Goal: Task Accomplishment & Management: Use online tool/utility

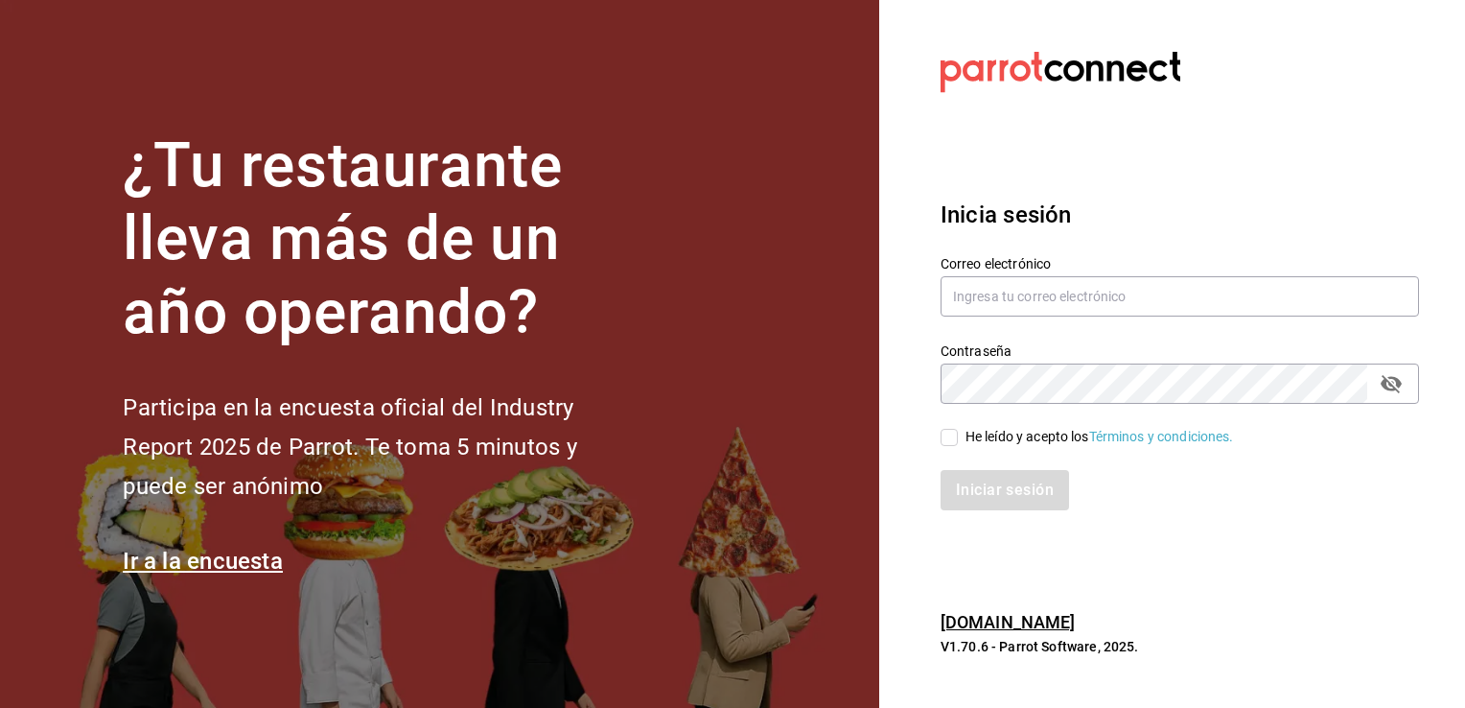
click at [961, 443] on span "He leído y acepto los Términos y condiciones." at bounding box center [1096, 437] width 276 height 20
click at [958, 443] on input "He leído y acepto los Términos y condiciones." at bounding box center [949, 437] width 17 height 17
checkbox input "true"
click at [984, 481] on button "Iniciar sesión" at bounding box center [1006, 490] width 130 height 40
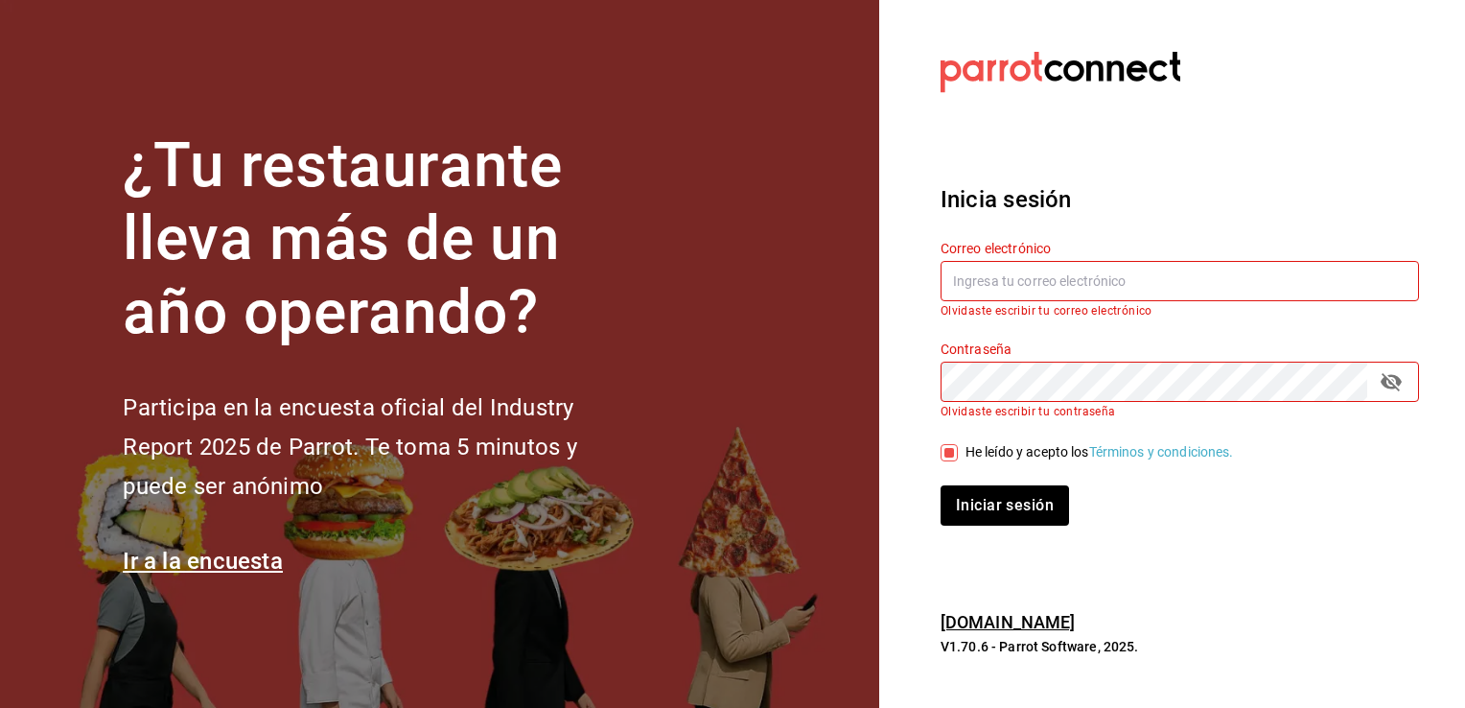
click at [1129, 286] on input "text" at bounding box center [1180, 281] width 478 height 40
paste input "luis.cruz@grupocosteno.com"
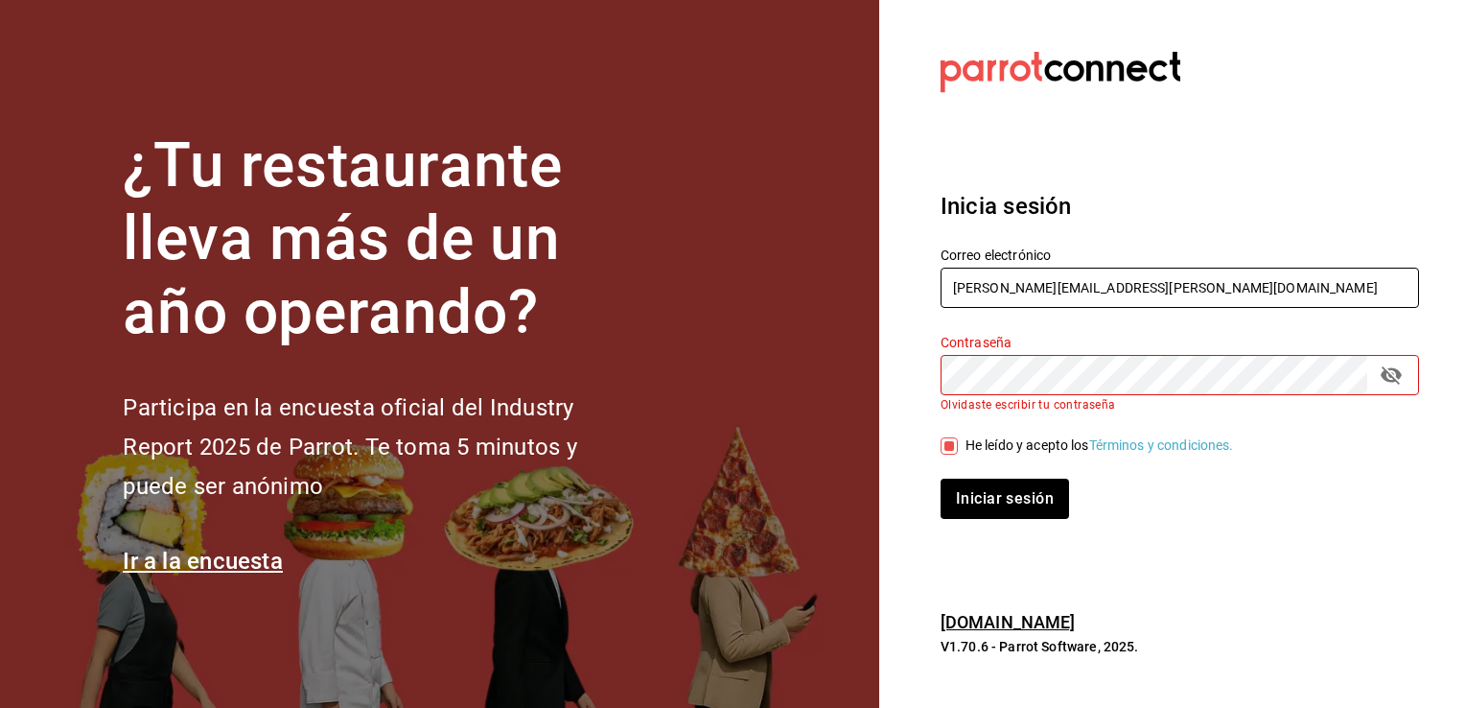
type input "luis.cruz@grupocosteno.com"
click at [1037, 335] on label "Contraseña" at bounding box center [1180, 341] width 478 height 13
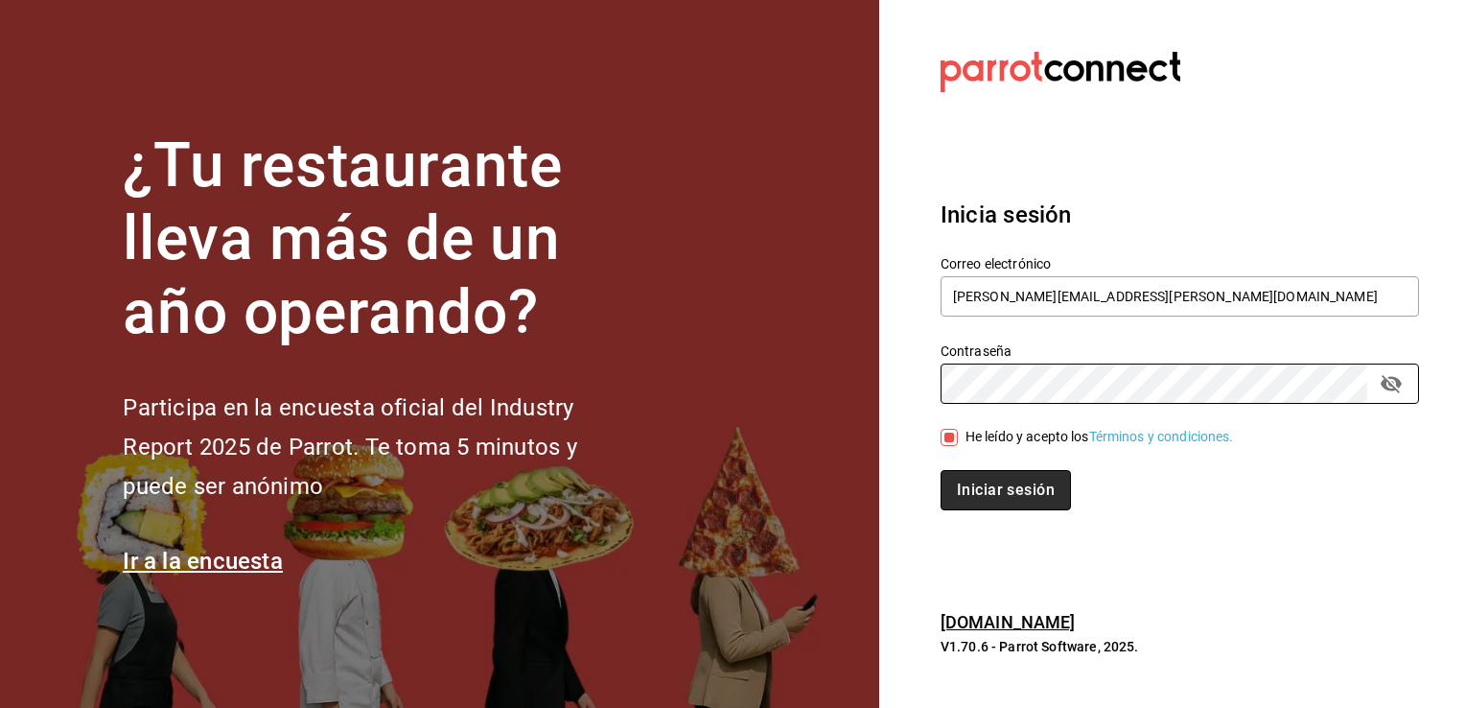
click at [1009, 494] on button "Iniciar sesión" at bounding box center [1006, 490] width 130 height 40
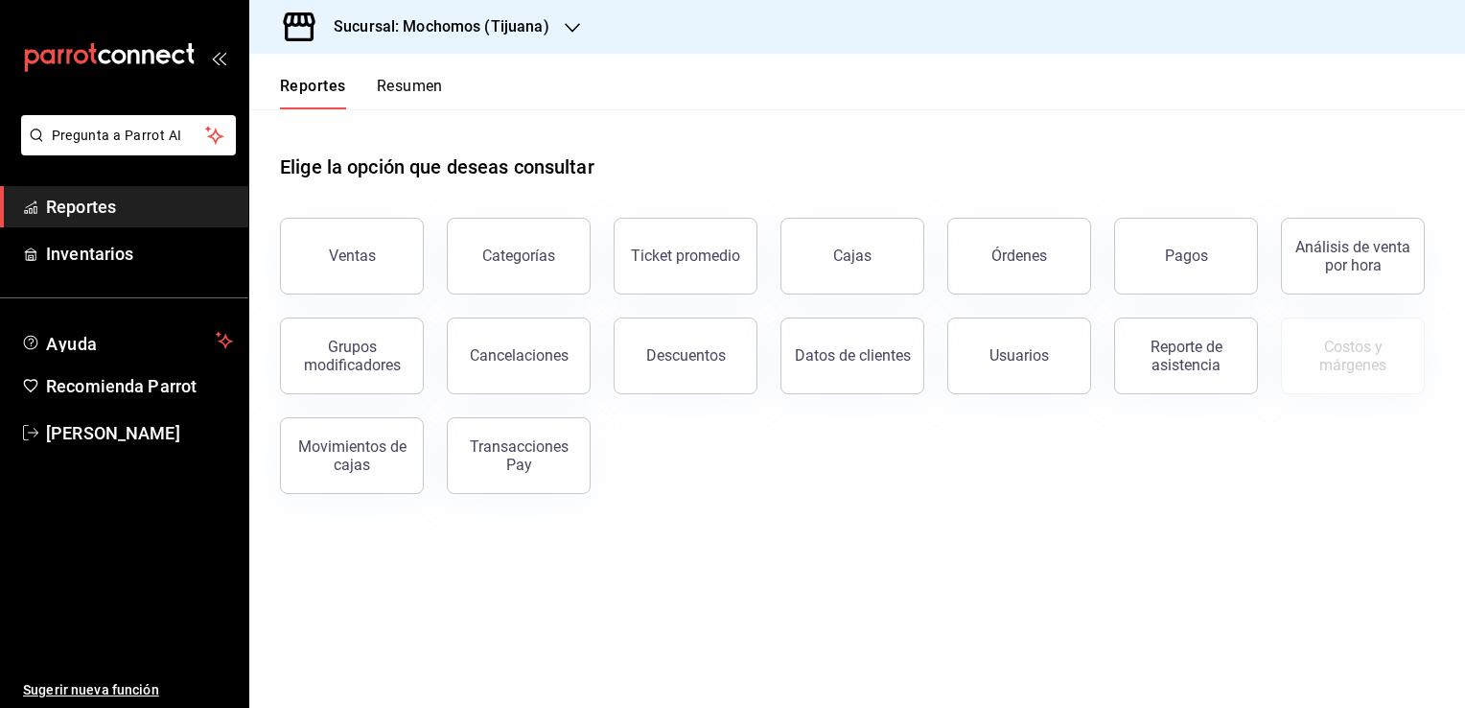
click at [381, 244] on button "Ventas" at bounding box center [352, 256] width 144 height 77
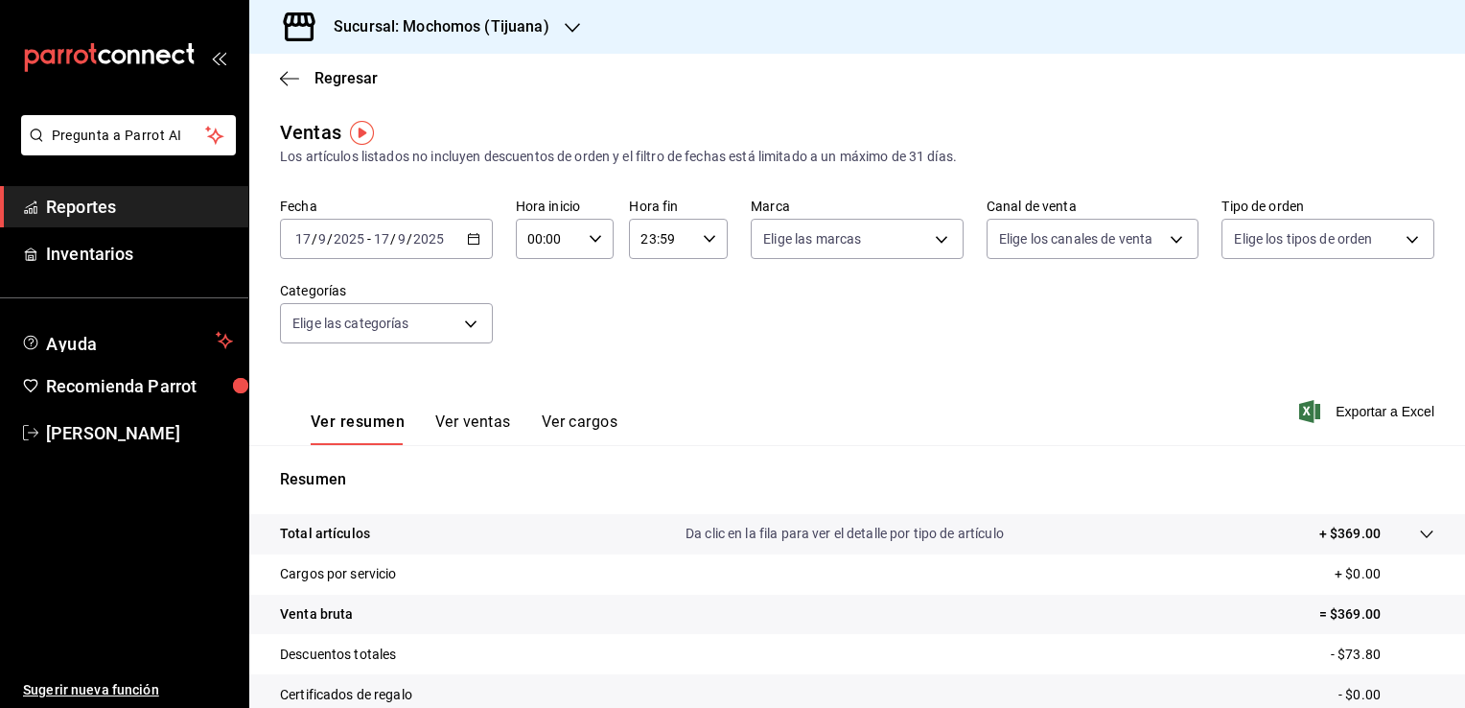
click at [479, 231] on div "[DATE] [DATE] - [DATE] [DATE]" at bounding box center [386, 239] width 213 height 40
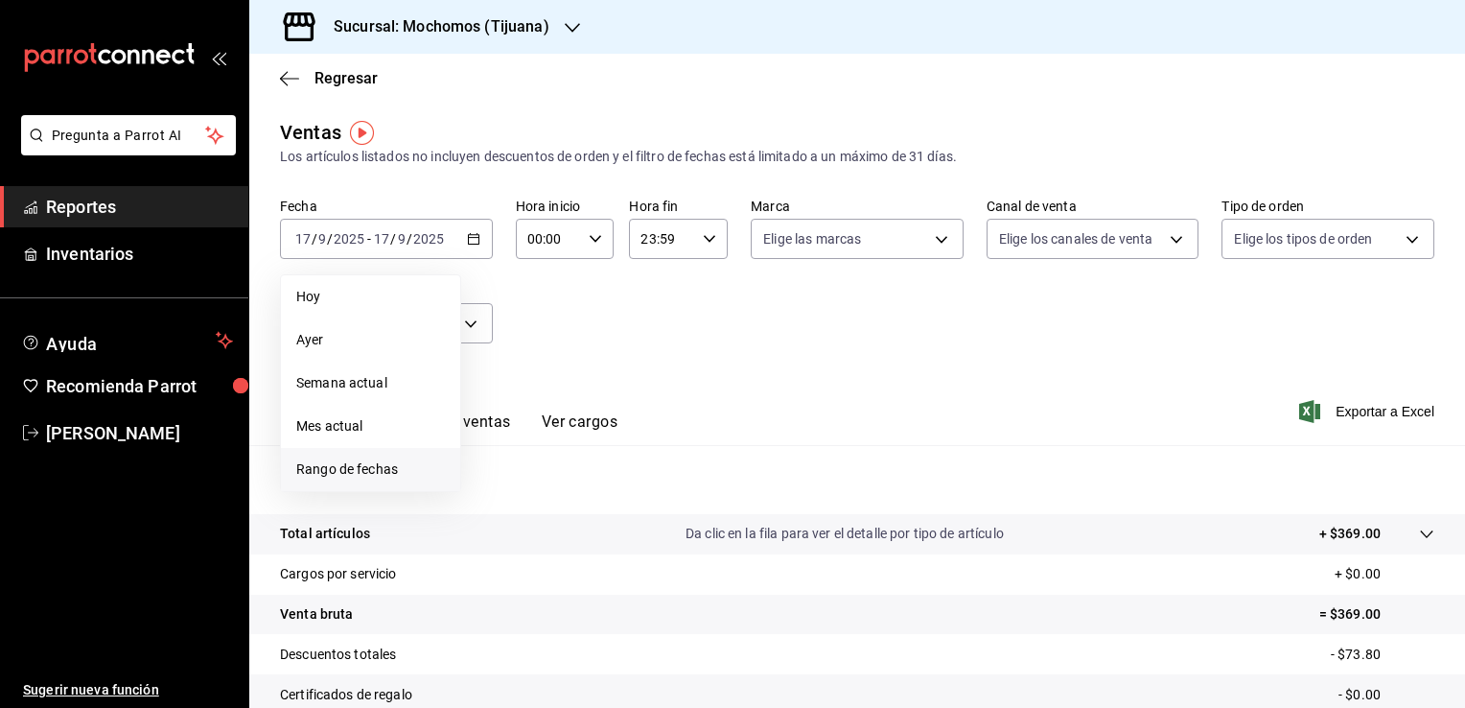
click at [386, 465] on span "Rango de fechas" at bounding box center [370, 469] width 149 height 20
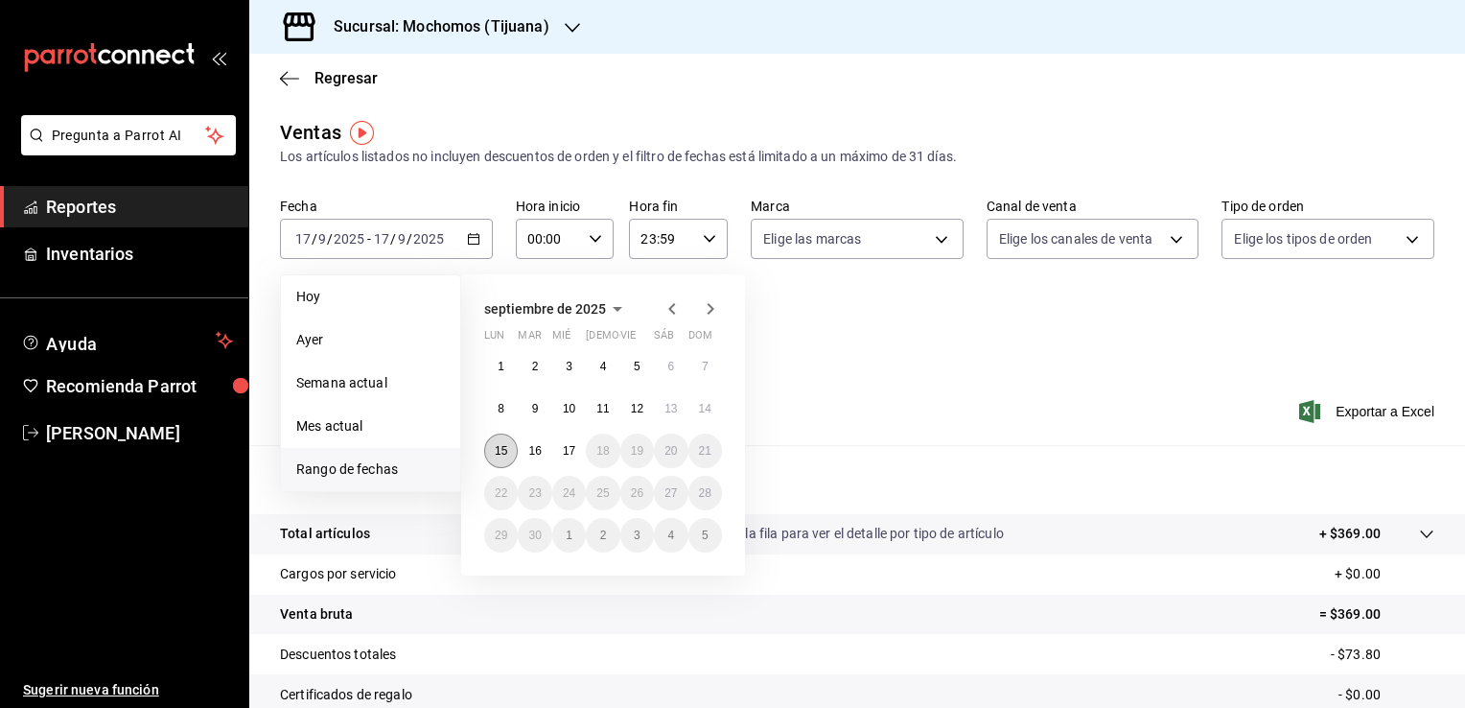
click at [497, 455] on abbr "15" at bounding box center [501, 450] width 12 height 13
click at [540, 451] on abbr "16" at bounding box center [534, 450] width 12 height 13
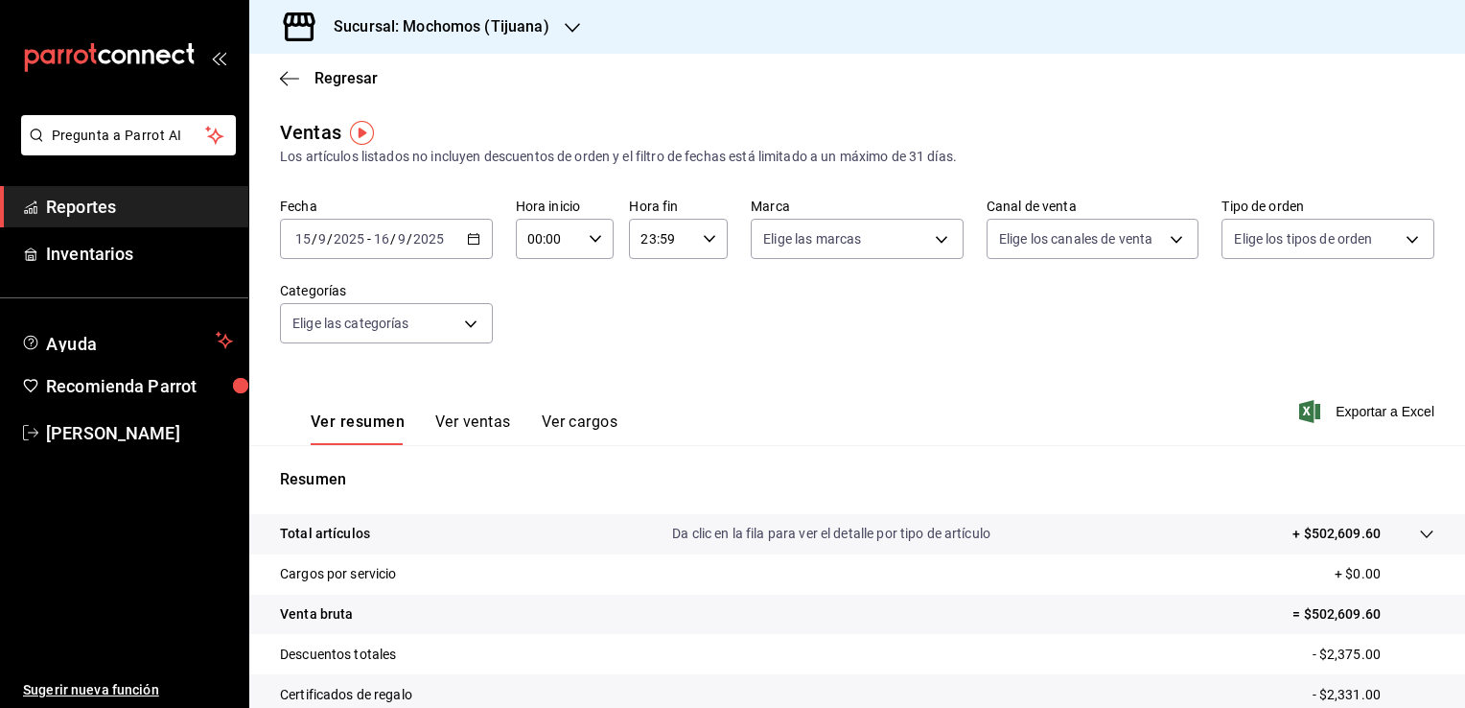
click at [610, 245] on div "Hora inicio 00:00 Hora inicio Hora fin 23:59 Hora fin" at bounding box center [622, 228] width 213 height 61
click at [599, 251] on div "00:00 Hora inicio" at bounding box center [565, 239] width 99 height 40
click at [550, 313] on button "05" at bounding box center [537, 326] width 41 height 38
type input "05:00"
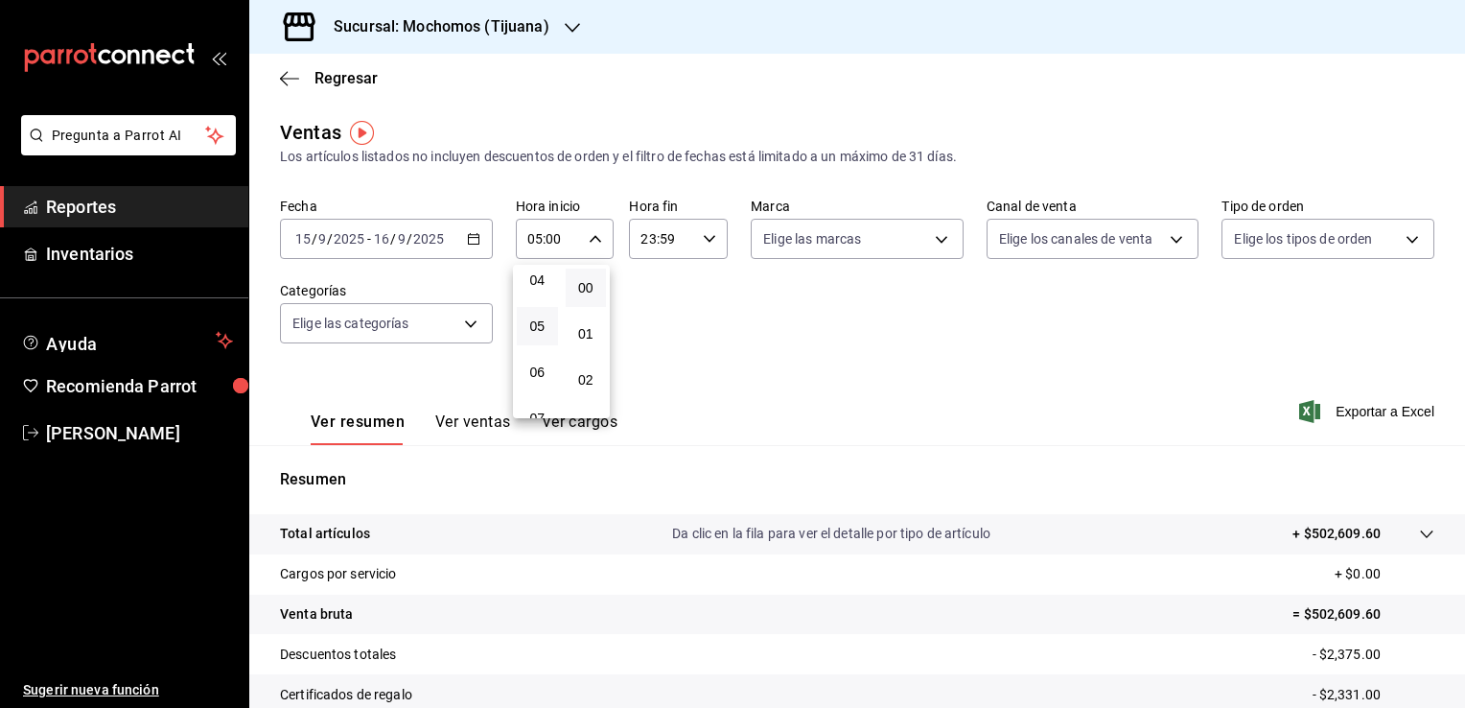
click at [702, 242] on div at bounding box center [732, 354] width 1465 height 708
click at [706, 242] on icon "button" at bounding box center [709, 238] width 13 height 13
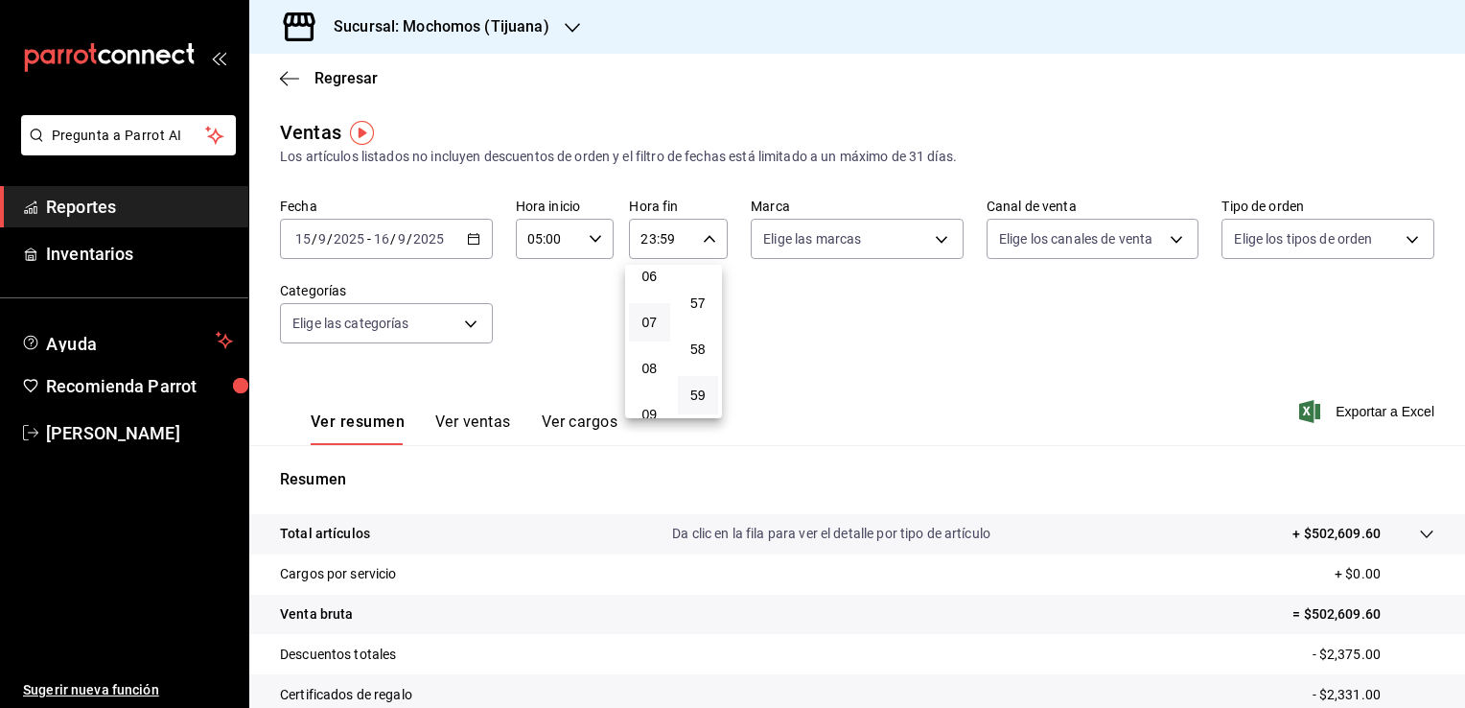
scroll to position [192, 0]
click at [654, 329] on span "05" at bounding box center [650, 325] width 18 height 15
click at [706, 290] on span "00" at bounding box center [698, 287] width 18 height 15
type input "05:00"
click at [1358, 412] on div at bounding box center [732, 354] width 1465 height 708
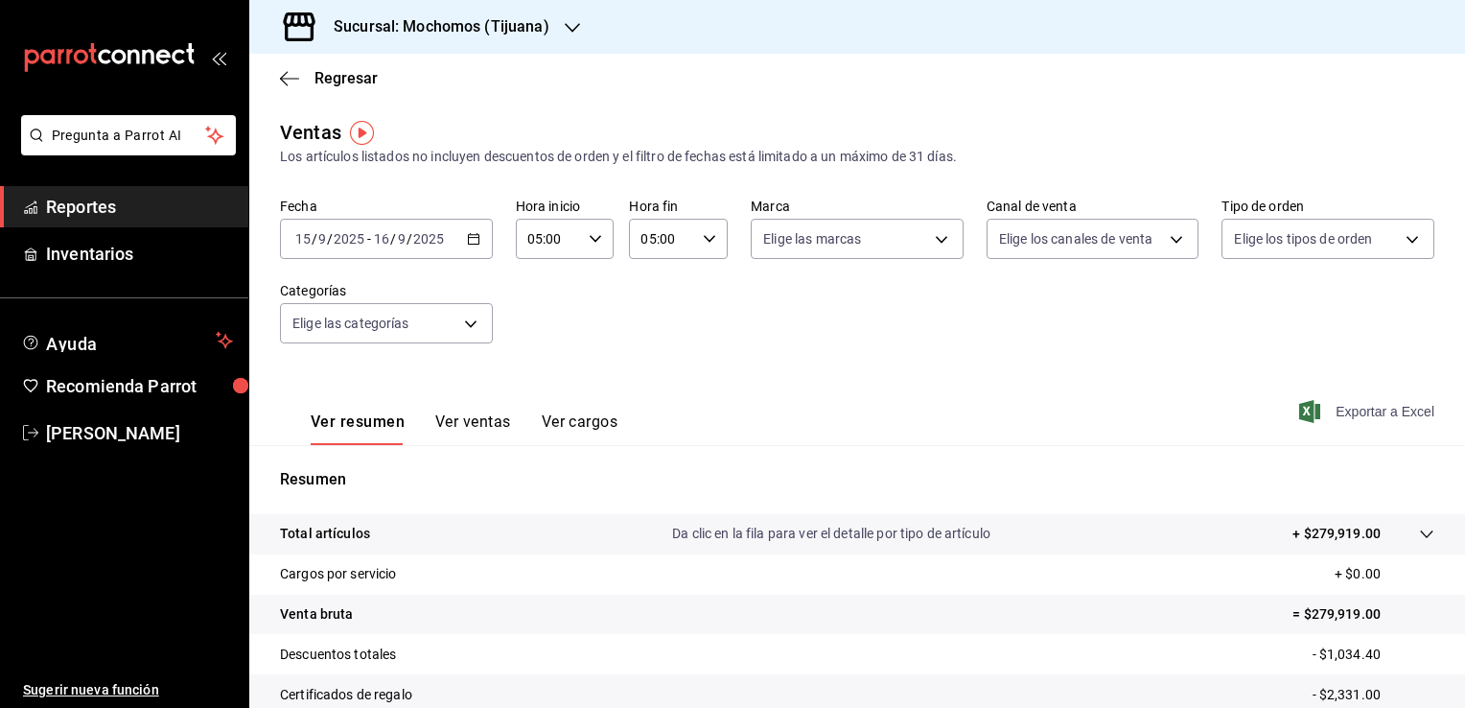
click at [1386, 407] on span "Exportar a Excel" at bounding box center [1368, 411] width 131 height 23
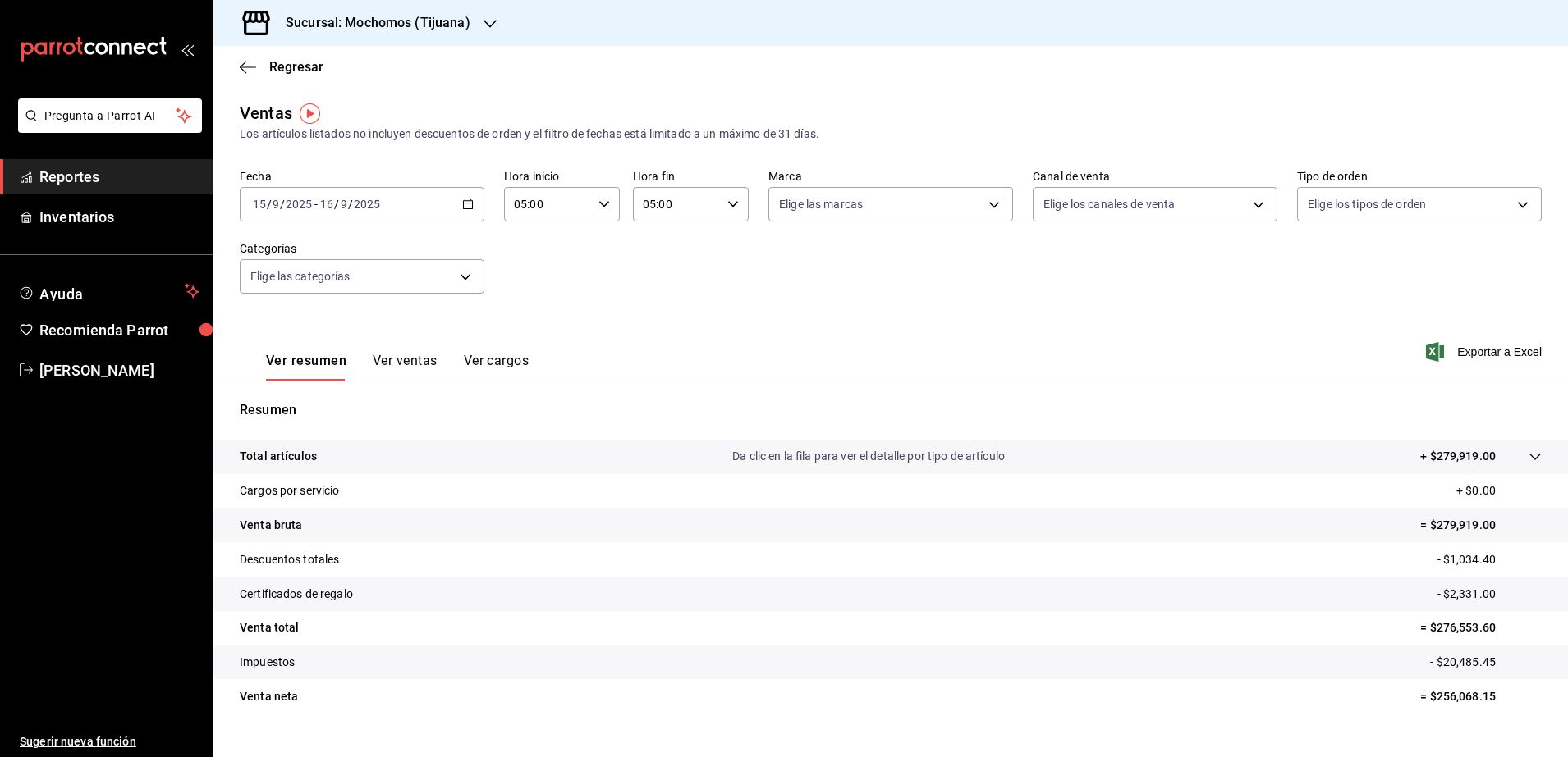
click at [1253, 358] on span "Exportar a Excel" at bounding box center [1484, 352] width 112 height 20
drag, startPoint x: 623, startPoint y: 240, endPoint x: 632, endPoint y: 243, distance: 9.5
click at [625, 240] on div "Fecha [DATE] [DATE] - [DATE] [DATE] Hora inicio 05:00 Hora inicio Hora fin 05:0…" at bounding box center [890, 241] width 1302 height 145
click at [1003, 209] on body "Pregunta a Parrot AI Reportes Inventarios Ayuda Recomienda Parrot [PERSON_NAME]…" at bounding box center [784, 378] width 1568 height 757
click at [921, 263] on li "Ver todas" at bounding box center [882, 266] width 240 height 49
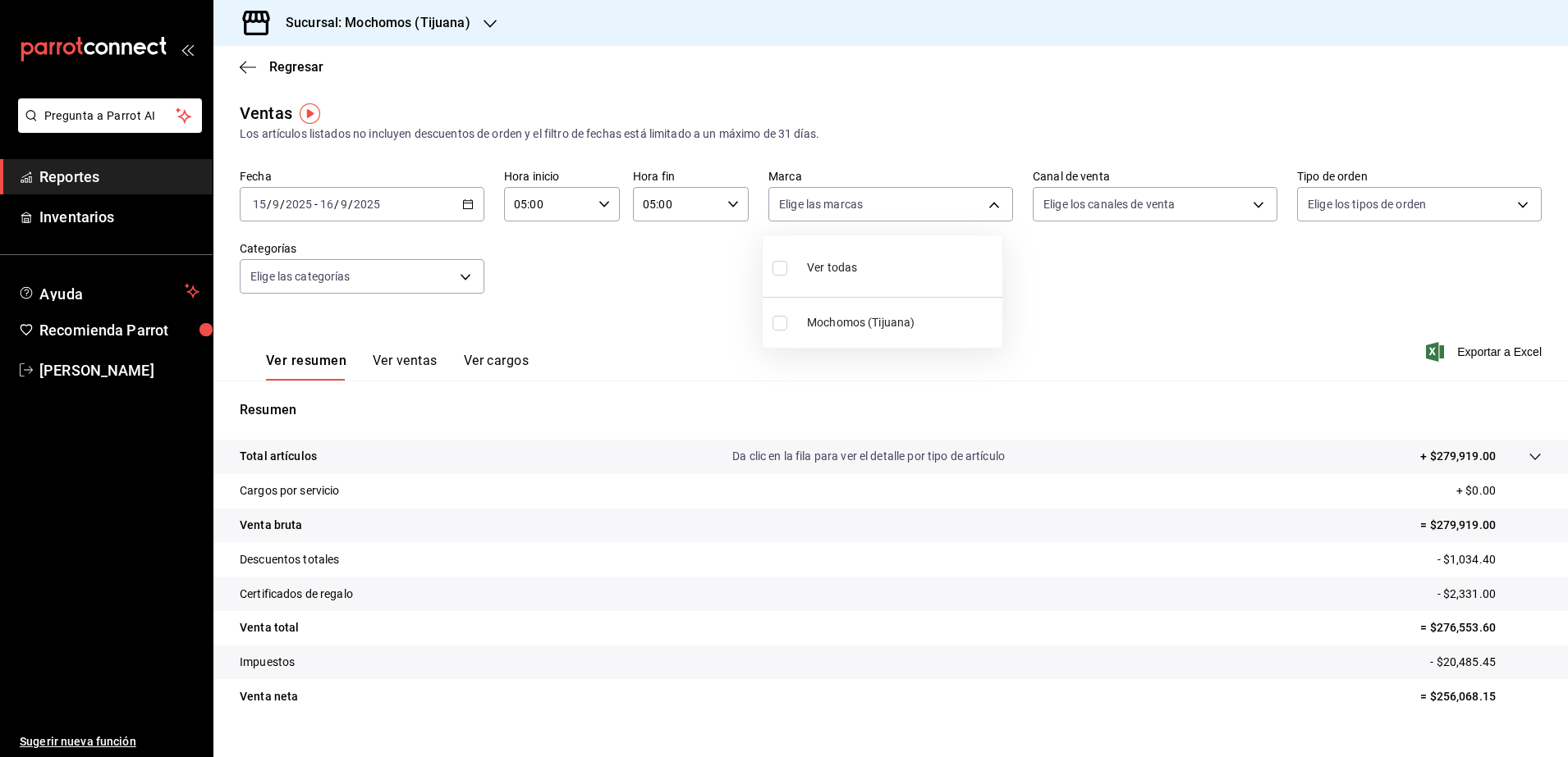
type input "c300ab0f-4e96-434a-ab79-9fec8b673c9f"
checkbox input "true"
click at [464, 211] on div at bounding box center [784, 378] width 1568 height 757
click at [464, 211] on div "[DATE] [DATE] - [DATE] [DATE]" at bounding box center [362, 204] width 245 height 34
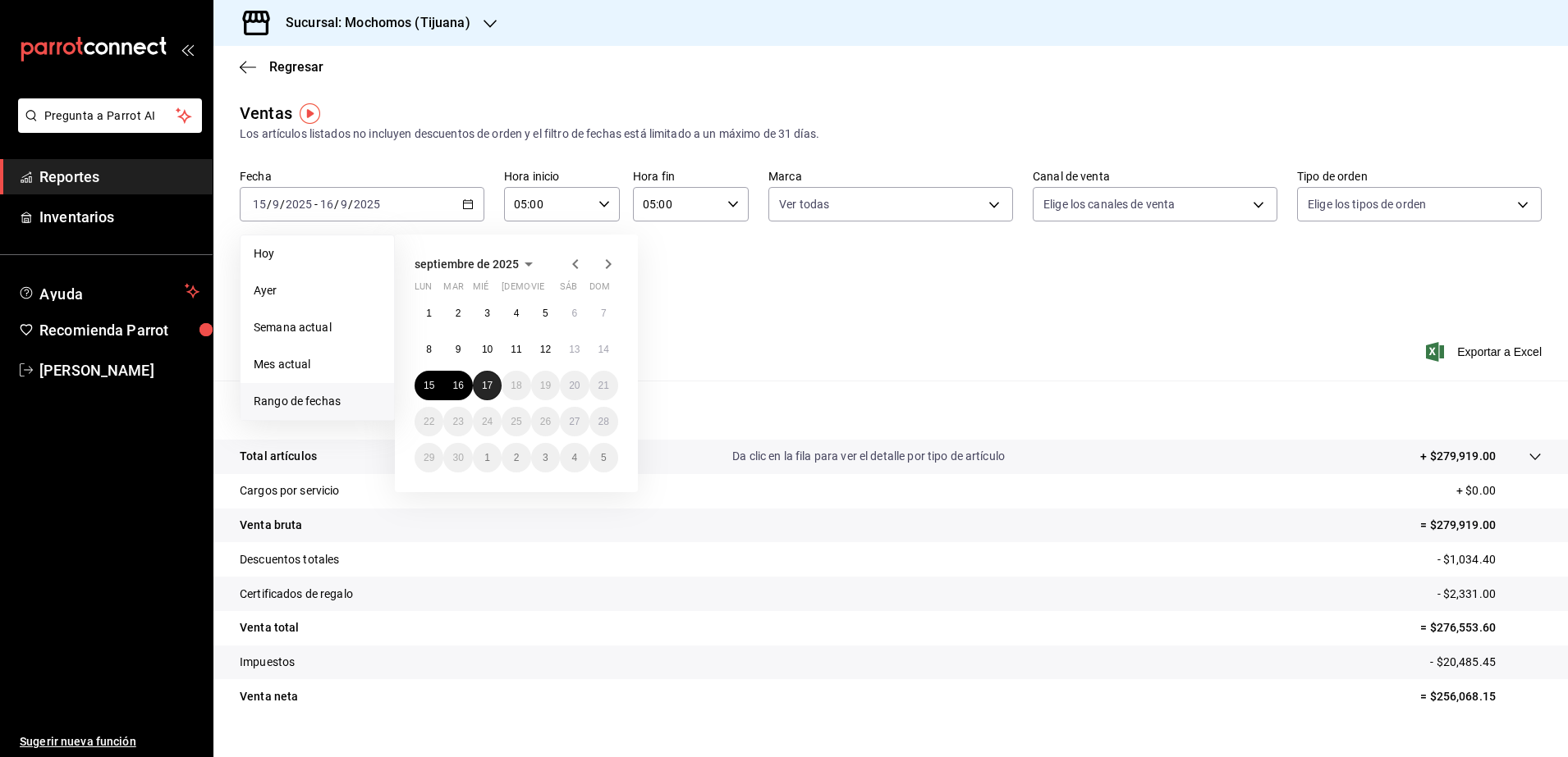
click at [482, 387] on abbr "17" at bounding box center [487, 385] width 10 height 11
click at [424, 390] on abbr "15" at bounding box center [429, 385] width 10 height 11
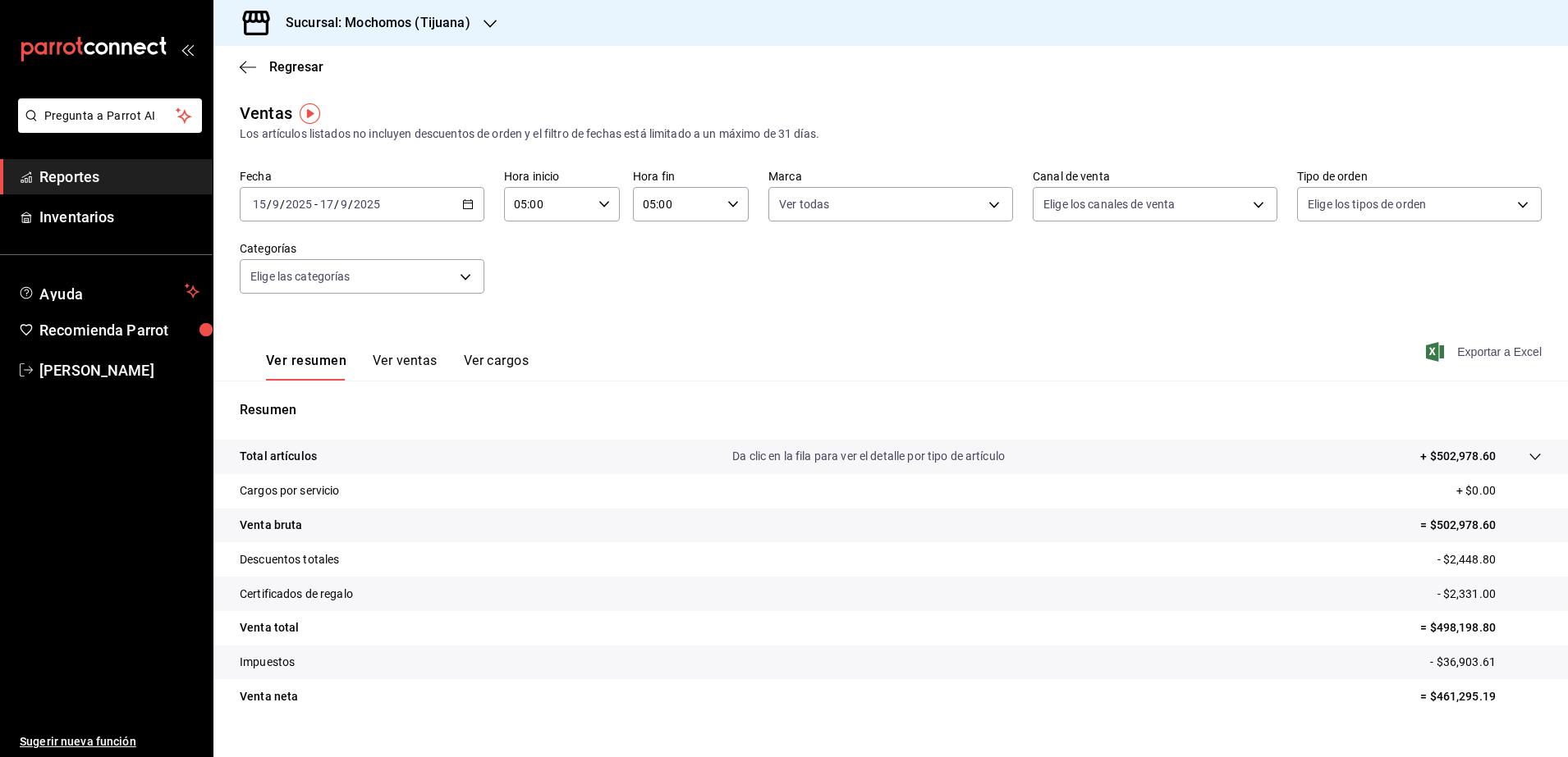
click at [1253, 352] on span "Exportar a Excel" at bounding box center [1484, 352] width 112 height 20
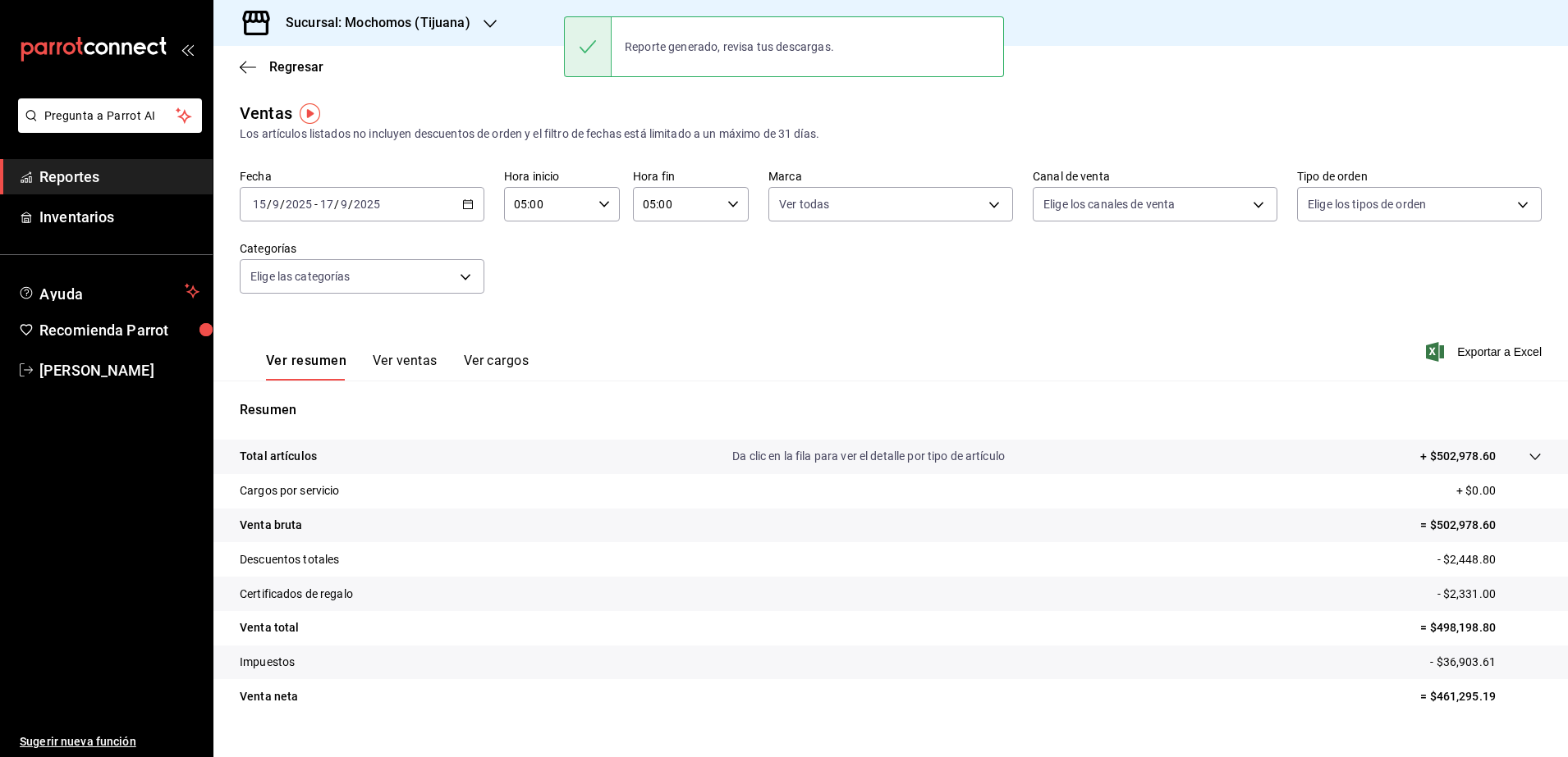
click at [886, 139] on div "Los artículos listados no incluyen descuentos de orden y el filtro de fechas es…" at bounding box center [890, 134] width 1302 height 17
click at [954, 189] on body "Pregunta a Parrot AI Reportes Inventarios Ayuda Recomienda Parrot [PERSON_NAME]…" at bounding box center [784, 378] width 1568 height 757
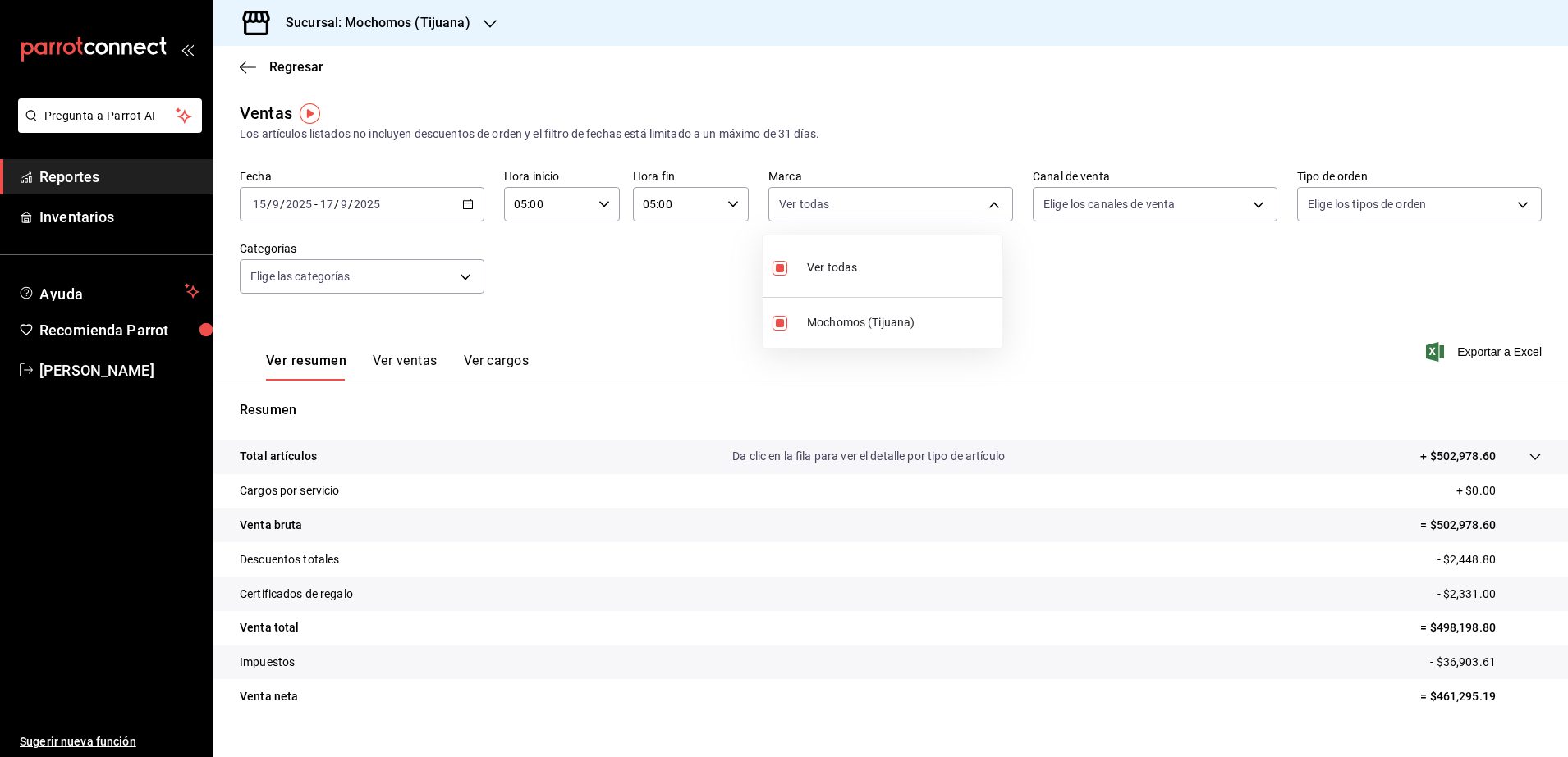
click at [49, 174] on div at bounding box center [784, 378] width 1568 height 757
click at [60, 181] on span "Reportes" at bounding box center [119, 177] width 160 height 22
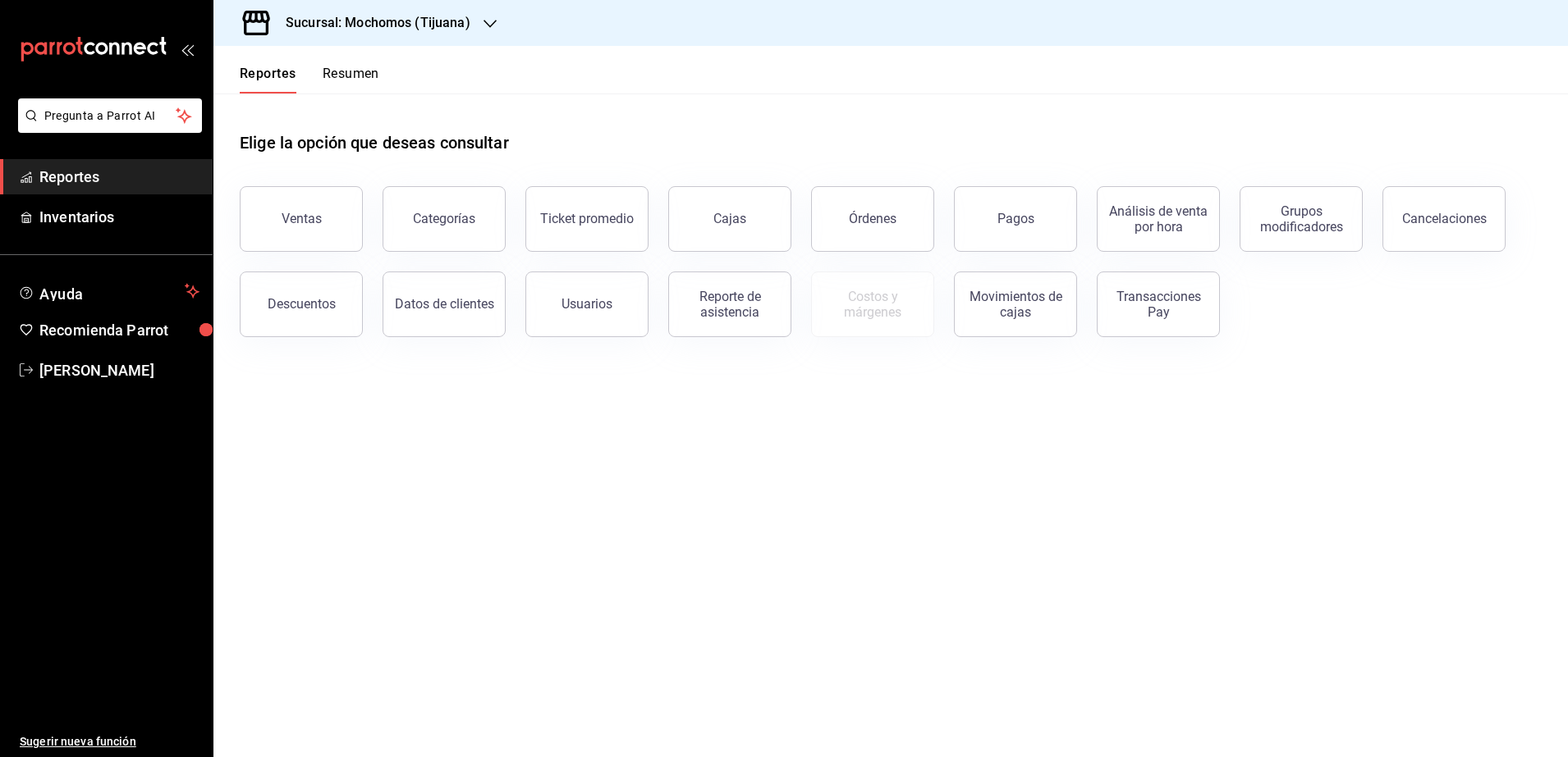
click at [490, 24] on icon "button" at bounding box center [490, 23] width 13 height 13
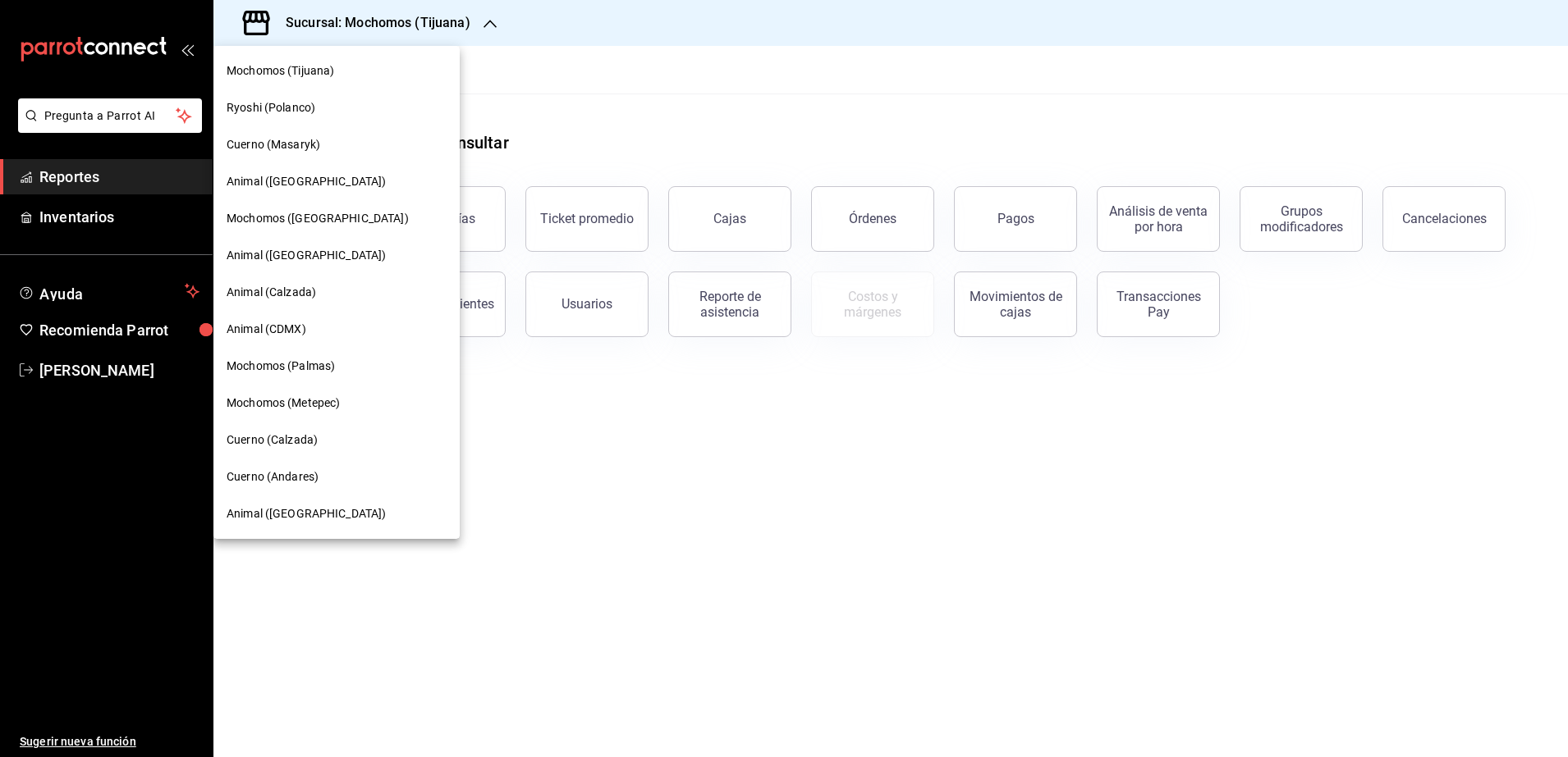
click at [314, 147] on span "Cuerno (Masaryk)" at bounding box center [273, 145] width 93 height 17
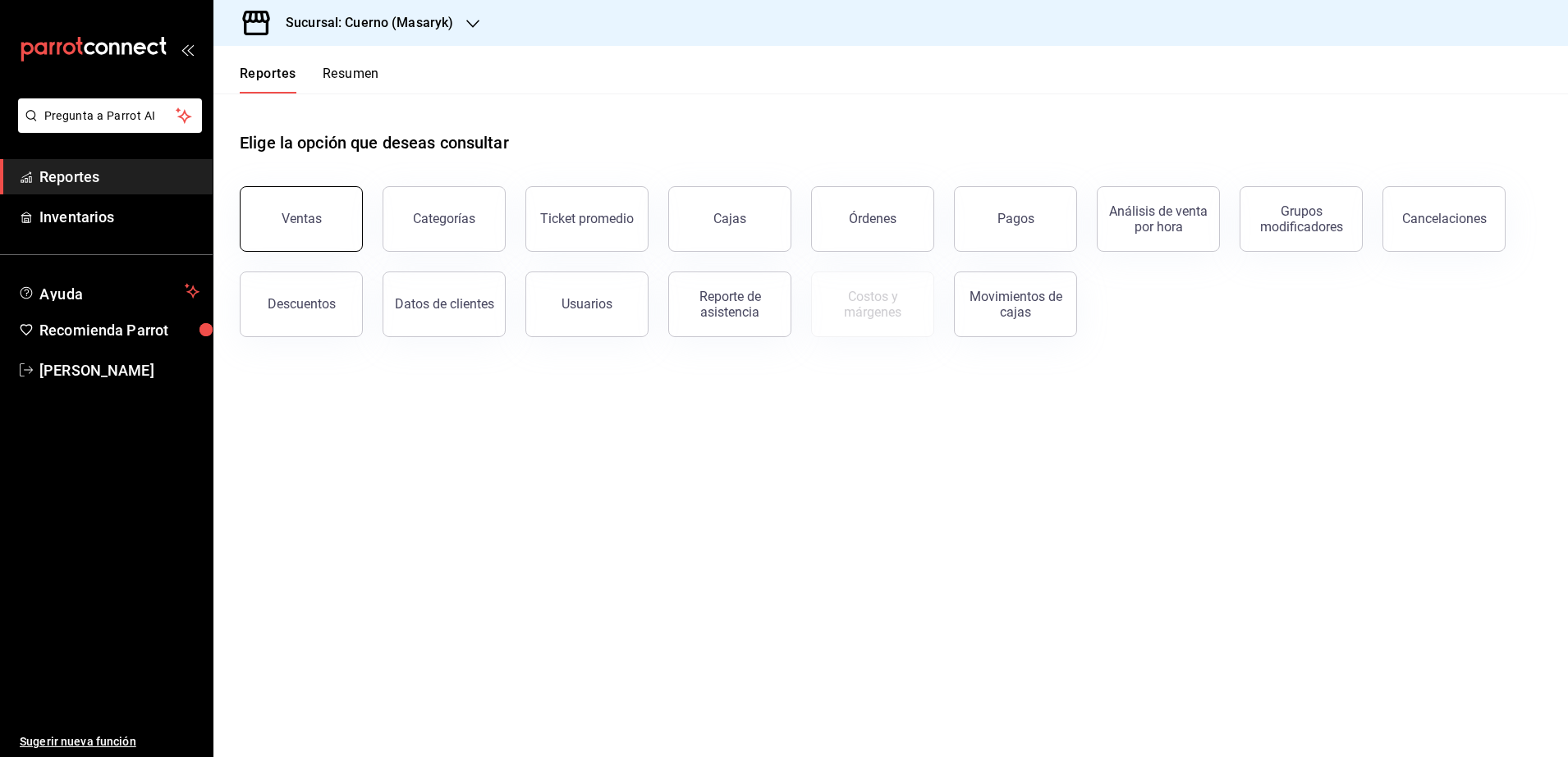
click at [342, 222] on button "Ventas" at bounding box center [301, 219] width 123 height 66
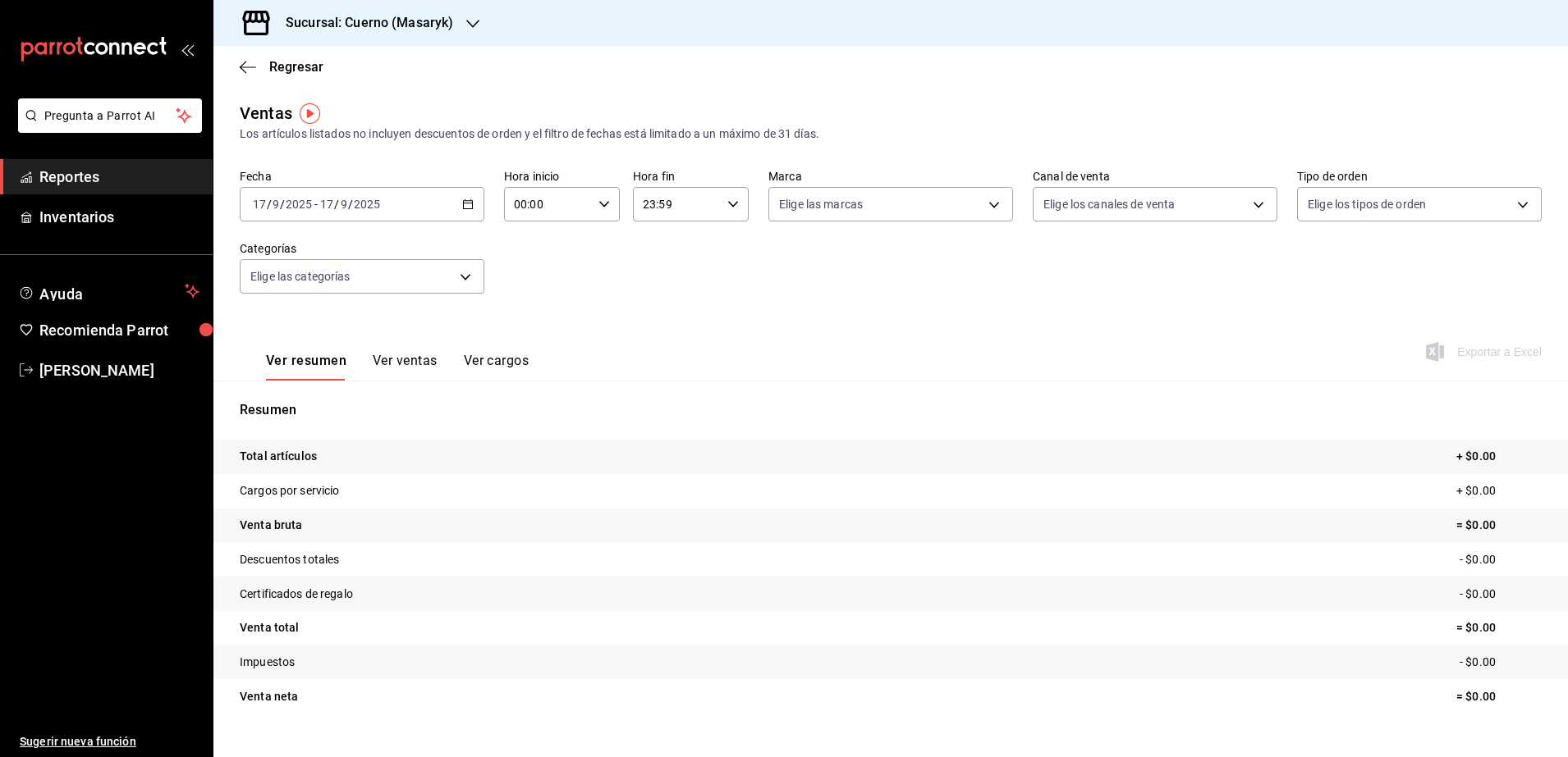
drag, startPoint x: 439, startPoint y: 215, endPoint x: 472, endPoint y: 205, distance: 34.5
click at [472, 205] on div "[DATE] [DATE] - [DATE] [DATE]" at bounding box center [362, 204] width 245 height 34
click at [304, 404] on span "Rango de fechas" at bounding box center [317, 401] width 128 height 17
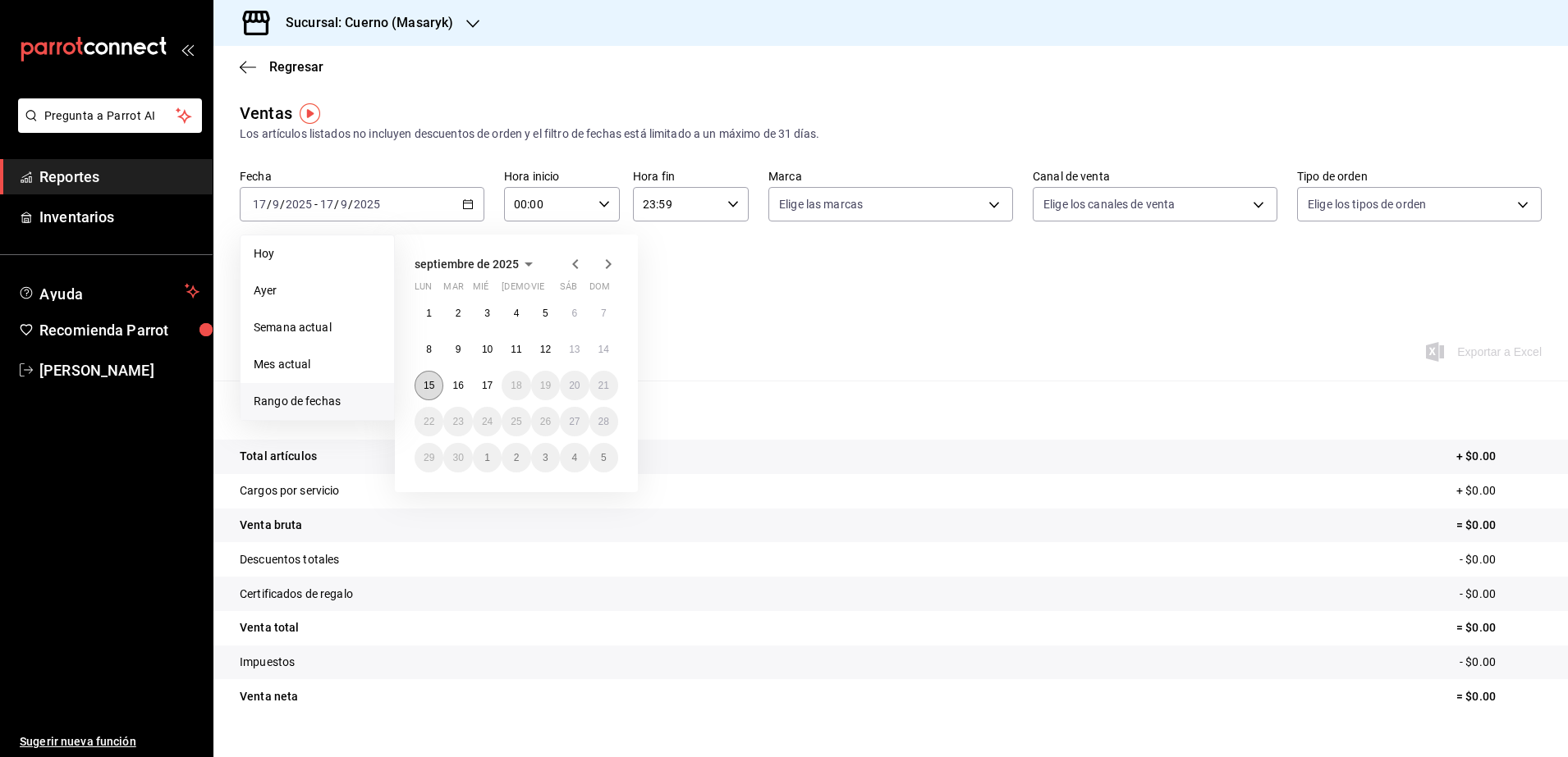
click at [422, 390] on button "15" at bounding box center [429, 385] width 29 height 30
click at [472, 389] on button "17" at bounding box center [487, 385] width 29 height 30
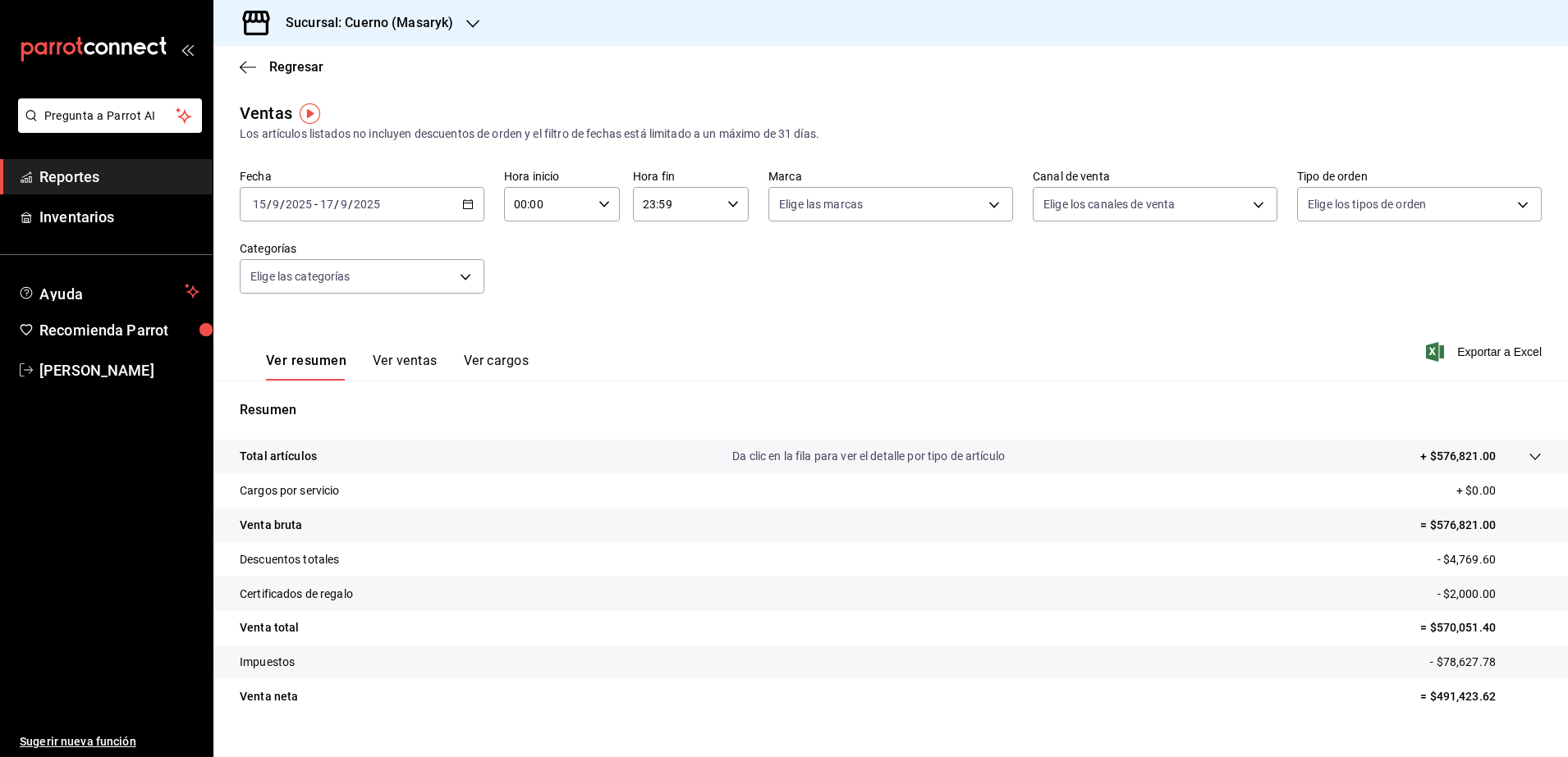
click at [1253, 354] on span "Exportar a Excel" at bounding box center [1484, 352] width 112 height 20
click at [770, 58] on div "Regresar" at bounding box center [890, 67] width 1354 height 42
